Goal: Check status: Check status

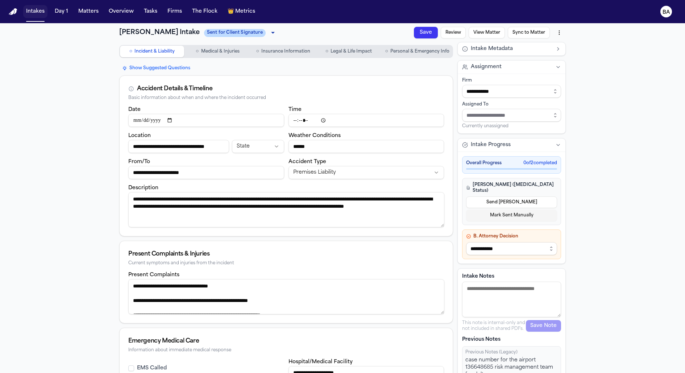
click at [38, 11] on button "Intakes" at bounding box center [35, 11] width 24 height 13
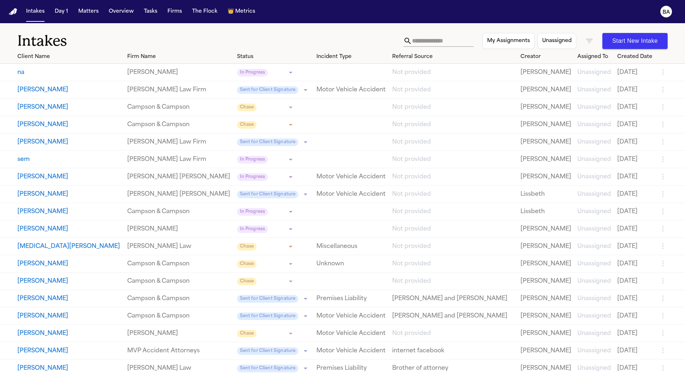
click at [60, 71] on button "na" at bounding box center [69, 72] width 104 height 9
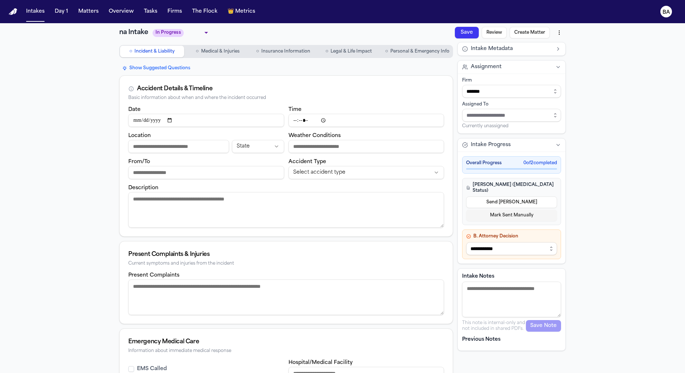
click at [506, 28] on div "Save Review Create Matter" at bounding box center [509, 32] width 114 height 13
click at [496, 32] on button "Review" at bounding box center [493, 33] width 25 height 12
click at [26, 8] on button "Intakes" at bounding box center [35, 11] width 24 height 13
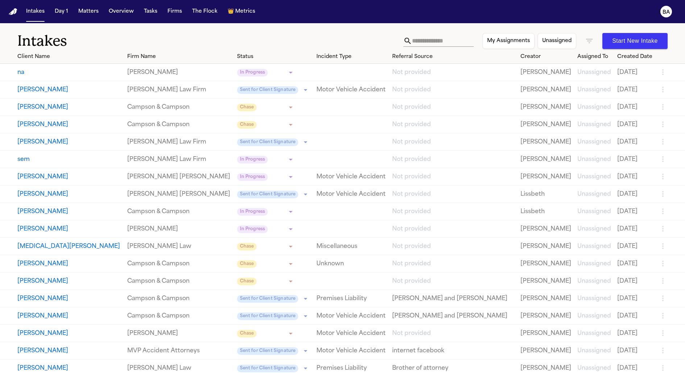
click at [62, 89] on button "[PERSON_NAME]" at bounding box center [69, 89] width 104 height 9
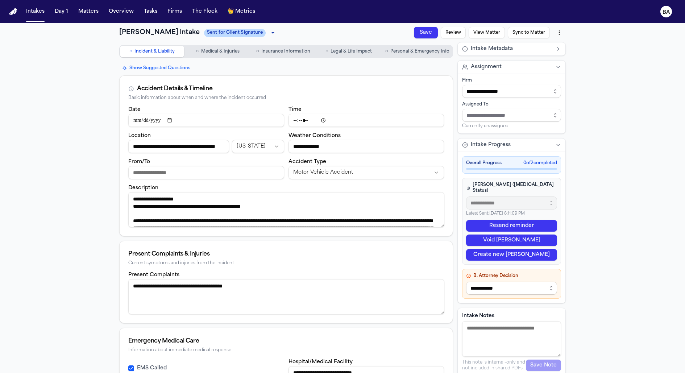
click at [452, 34] on button "Review" at bounding box center [452, 33] width 25 height 12
click at [271, 49] on span "Insurance Information" at bounding box center [285, 52] width 49 height 6
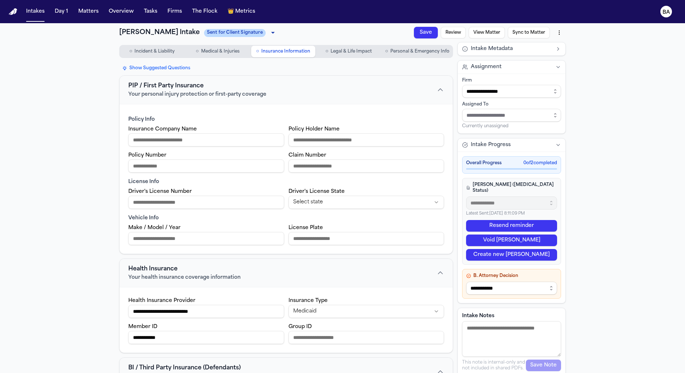
click at [451, 32] on button "Review" at bounding box center [452, 33] width 25 height 12
click at [214, 52] on span "Medical & Injuries" at bounding box center [220, 52] width 38 height 6
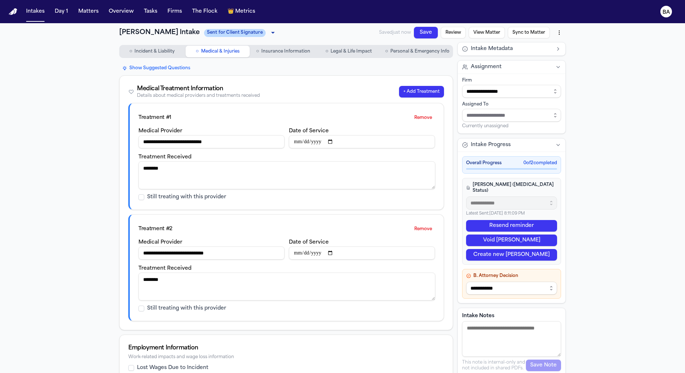
click at [458, 31] on button "Review" at bounding box center [452, 33] width 25 height 12
click at [167, 50] on span "Incident & Liability" at bounding box center [154, 52] width 40 height 6
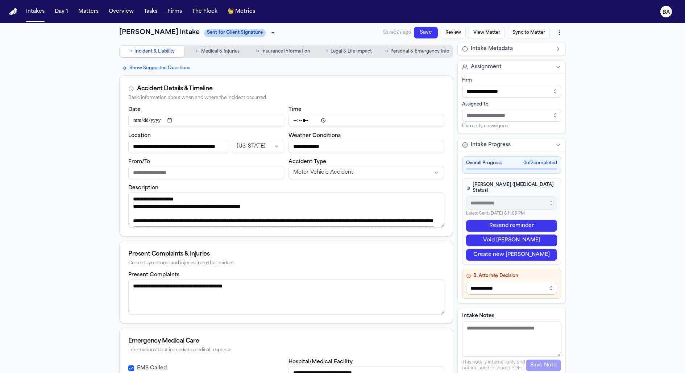
click at [455, 32] on button "Review" at bounding box center [452, 33] width 25 height 12
click at [36, 7] on button "Intakes" at bounding box center [35, 11] width 24 height 13
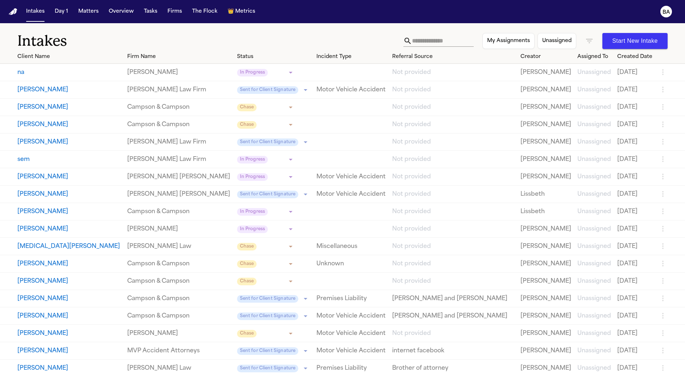
click at [52, 193] on button "[PERSON_NAME]" at bounding box center [69, 194] width 104 height 9
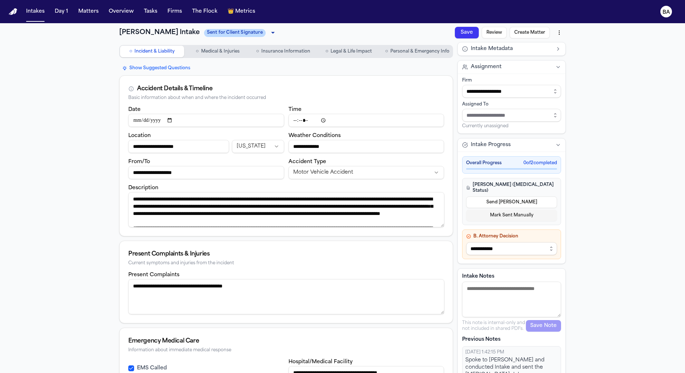
click at [485, 29] on button "Review" at bounding box center [493, 33] width 25 height 12
